Goal: Task Accomplishment & Management: Manage account settings

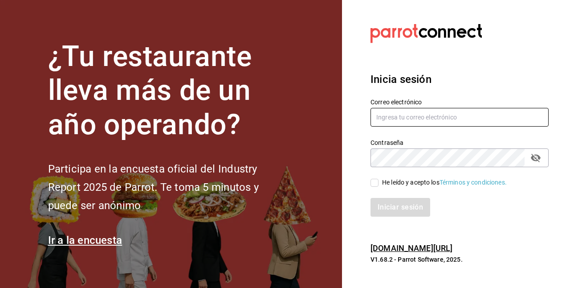
type input "carlom4rc.21@gmail.com"
click at [377, 177] on div "He leído y acepto los Términos y condiciones." at bounding box center [454, 177] width 189 height 20
click at [374, 190] on div "Iniciar sesión" at bounding box center [454, 201] width 189 height 29
click at [374, 186] on input "He leído y acepto los Términos y condiciones." at bounding box center [375, 183] width 8 height 8
checkbox input "true"
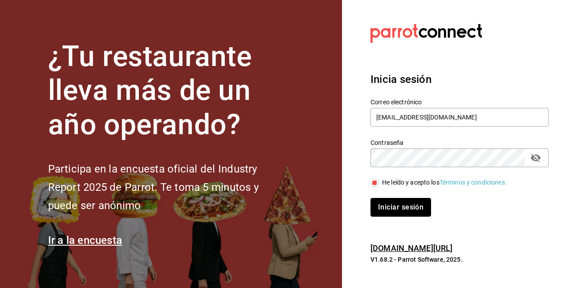
click at [375, 212] on button "Iniciar sesión" at bounding box center [401, 207] width 61 height 19
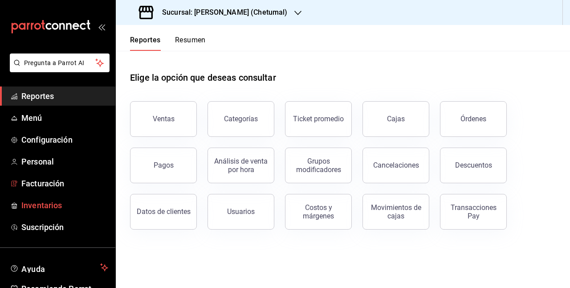
click at [48, 203] on span "Inventarios" at bounding box center [64, 205] width 87 height 12
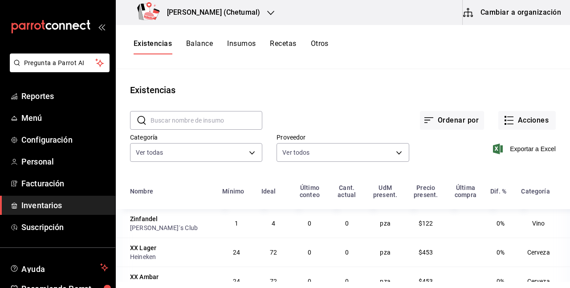
click at [504, 19] on button "Cambiar a organización" at bounding box center [513, 12] width 100 height 25
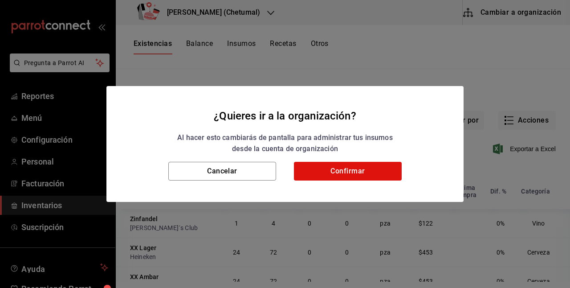
click at [334, 181] on div "Cancelar Confirmar" at bounding box center [284, 182] width 357 height 40
click at [334, 169] on button "Confirmar" at bounding box center [348, 171] width 108 height 19
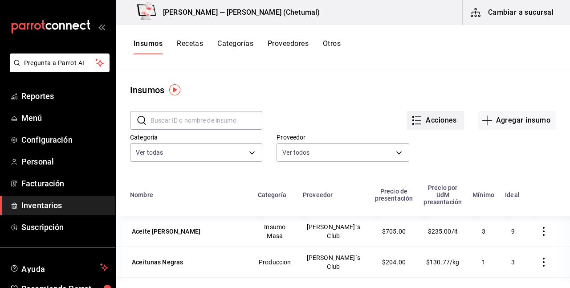
click at [421, 120] on button "Acciones" at bounding box center [435, 120] width 57 height 19
click at [414, 127] on li "Exportar lista de insumos" at bounding box center [410, 131] width 93 height 21
click at [43, 94] on div at bounding box center [285, 144] width 570 height 288
click at [43, 94] on span "Reportes" at bounding box center [64, 96] width 87 height 12
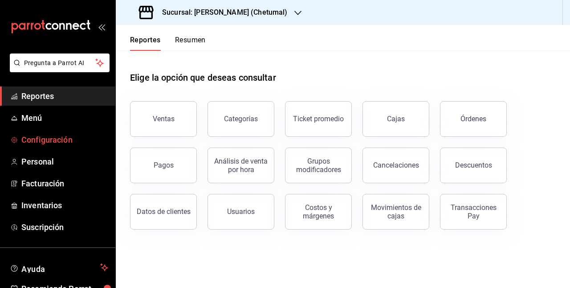
click at [46, 142] on span "Configuración" at bounding box center [64, 140] width 87 height 12
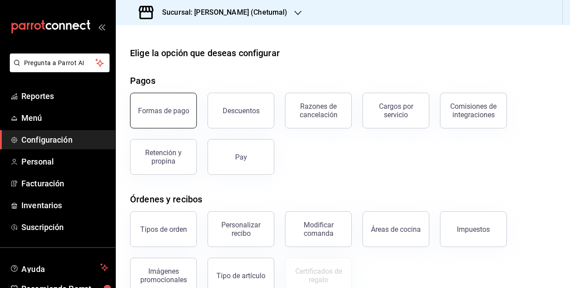
click at [176, 98] on button "Formas de pago" at bounding box center [163, 111] width 67 height 36
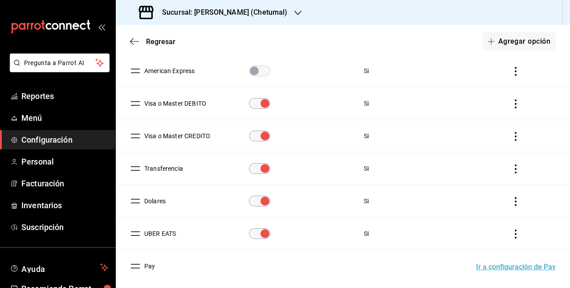
scroll to position [250, 0]
click at [160, 200] on button "Dolares" at bounding box center [153, 200] width 25 height 9
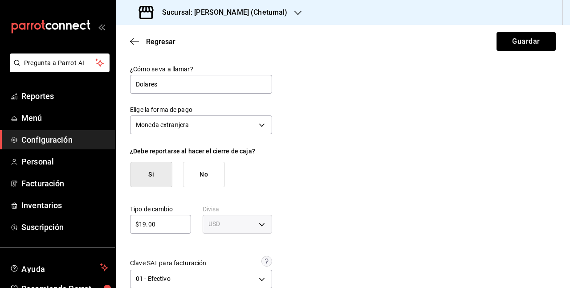
scroll to position [17, 0]
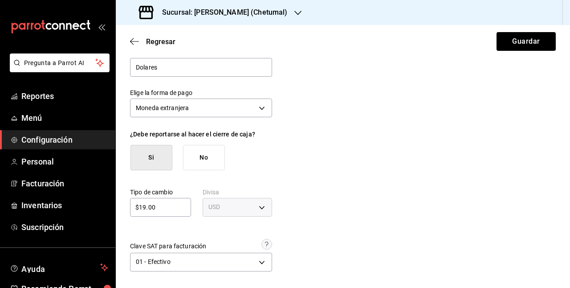
click at [197, 156] on button "No" at bounding box center [204, 157] width 42 height 25
click at [153, 159] on button "Si" at bounding box center [152, 157] width 42 height 25
click at [164, 205] on input "$19.00" at bounding box center [160, 207] width 61 height 11
type input "$1"
type input "$17.85"
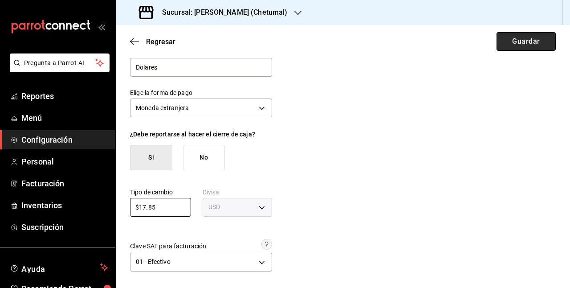
click at [497, 49] on button "Guardar" at bounding box center [526, 41] width 59 height 19
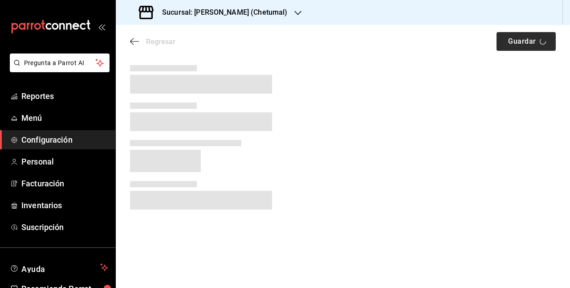
scroll to position [0, 0]
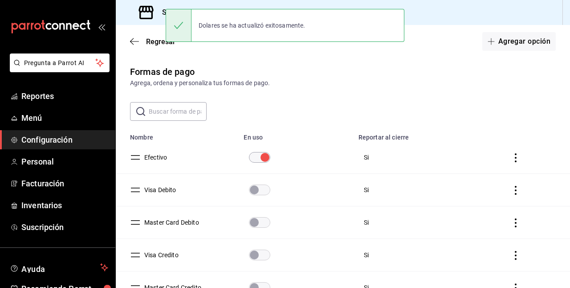
scroll to position [288, 0]
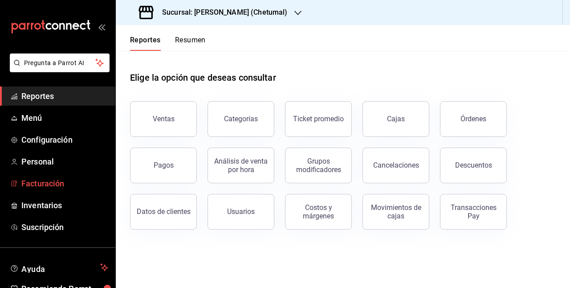
click at [56, 175] on link "Facturación" at bounding box center [57, 183] width 115 height 19
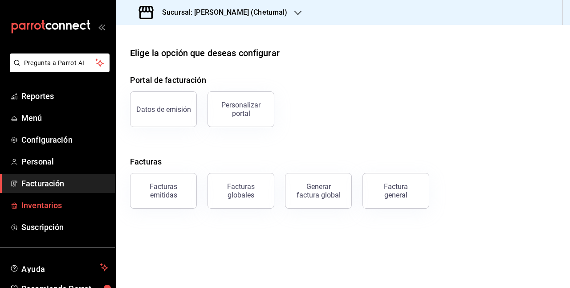
click at [53, 201] on span "Inventarios" at bounding box center [64, 205] width 87 height 12
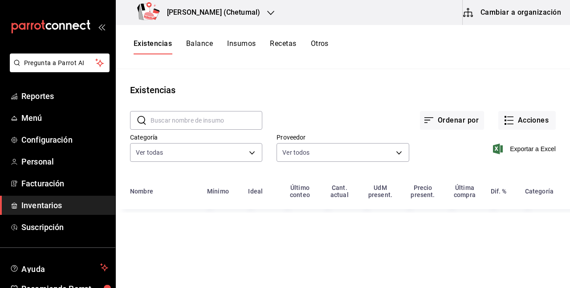
click at [496, 11] on button "Cambiar a organización" at bounding box center [513, 12] width 100 height 25
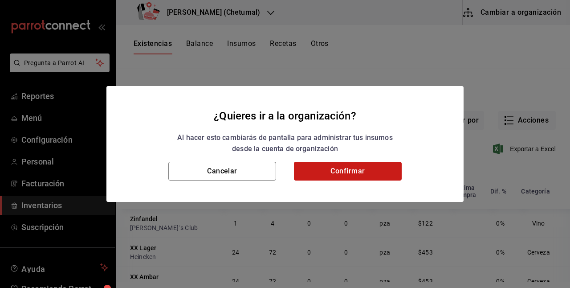
click at [337, 169] on button "Confirmar" at bounding box center [348, 171] width 108 height 19
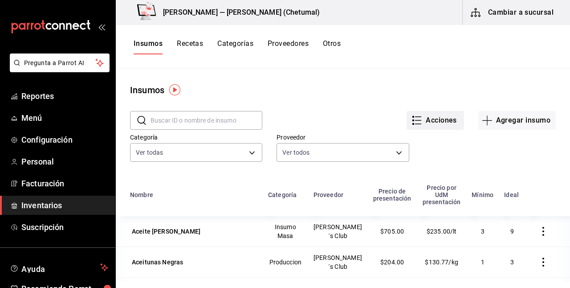
click at [430, 117] on button "Acciones" at bounding box center [435, 120] width 57 height 19
click at [414, 126] on li "Exportar lista de insumos" at bounding box center [410, 131] width 93 height 21
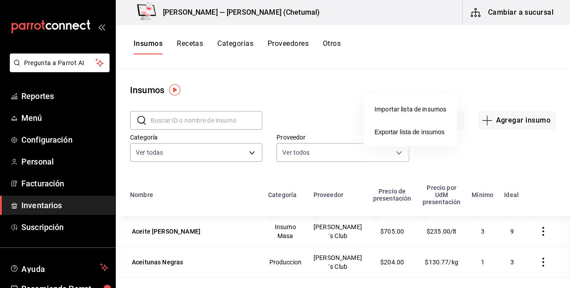
click at [414, 126] on li "Exportar lista de insumos" at bounding box center [410, 131] width 93 height 21
click at [429, 140] on li "Exportar lista de insumos" at bounding box center [410, 131] width 93 height 21
click at [477, 75] on div at bounding box center [285, 144] width 570 height 288
click at [440, 121] on button "Acciones" at bounding box center [435, 120] width 57 height 19
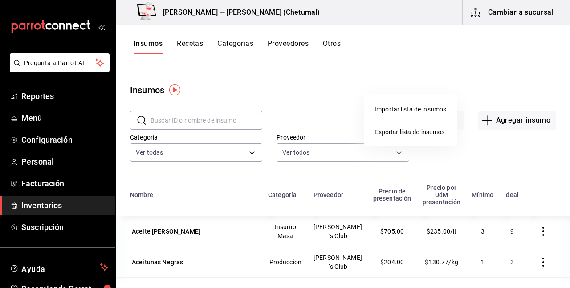
click at [411, 126] on li "Exportar lista de insumos" at bounding box center [410, 131] width 93 height 21
click at [492, 52] on div at bounding box center [285, 144] width 570 height 288
click at [492, 52] on body "Pregunta a Parrot AI Reportes Menú Configuración Personal Facturación Inventari…" at bounding box center [285, 141] width 570 height 282
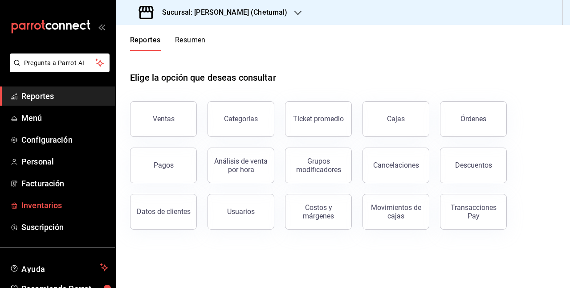
click at [45, 198] on link "Inventarios" at bounding box center [57, 205] width 115 height 19
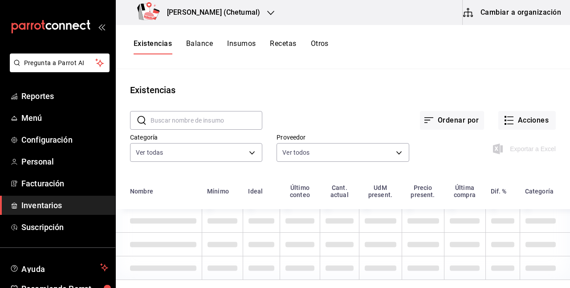
click at [491, 21] on button "Cambiar a organización" at bounding box center [513, 12] width 100 height 25
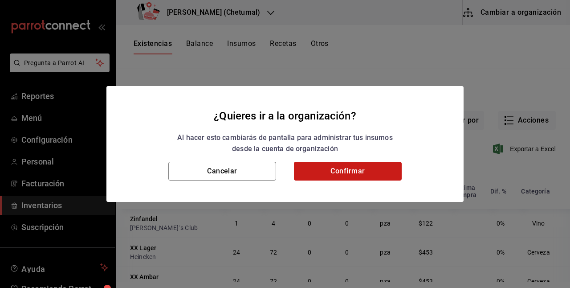
click at [359, 172] on button "Confirmar" at bounding box center [348, 171] width 108 height 19
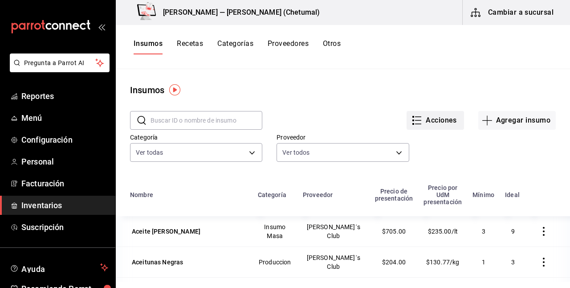
click at [424, 122] on button "Acciones" at bounding box center [435, 120] width 57 height 19
click at [402, 133] on span "Exportar lista de insumos" at bounding box center [410, 131] width 70 height 7
